Goal: Register for event/course

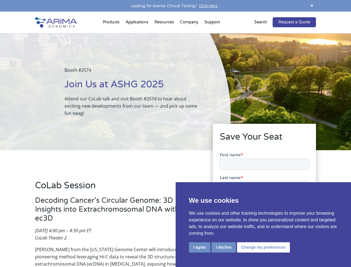
click at [175, 133] on div "Booth #2574 Join Us at ASHG 2025 Attend our CoLab talk and visit Booth #2574 to…" at bounding box center [115, 91] width 231 height 117
click at [200, 247] on button "I agree" at bounding box center [199, 247] width 21 height 10
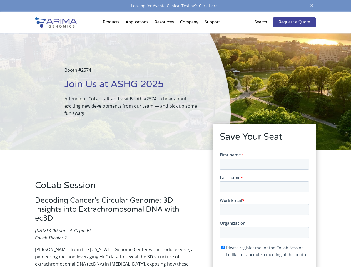
click at [223, 254] on input "I'd like to schedule a meeting at the booth" at bounding box center [223, 254] width 4 height 4
click at [263, 254] on span "I'd like to schedule a meeting at the booth" at bounding box center [266, 254] width 80 height 6
click at [225, 254] on input "I'd like to schedule a meeting at the booth" at bounding box center [223, 254] width 4 height 4
checkbox input "false"
click at [312, 6] on span at bounding box center [312, 6] width 8 height 8
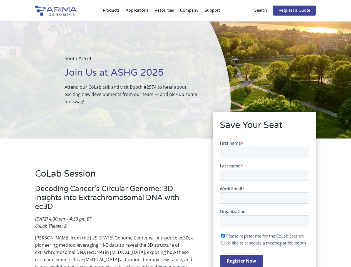
click at [112, 23] on div "Booth #2574 Join Us at ASHG 2025 Attend our CoLab talk and visit Booth #2574 to…" at bounding box center [115, 79] width 231 height 117
click at [165, 23] on div "Booth #2574 Join Us at ASHG 2025 Attend our CoLab talk and visit Booth #2574 to…" at bounding box center [115, 79] width 231 height 117
click at [190, 23] on div "Booth #2574 Join Us at ASHG 2025 Attend our CoLab talk and visit Booth #2574 to…" at bounding box center [115, 79] width 231 height 117
click at [212, 23] on div "Booth #2574 Join Us at ASHG 2025 Attend our CoLab talk and visit Booth #2574 to…" at bounding box center [115, 79] width 231 height 117
